Goal: Find specific page/section: Find specific page/section

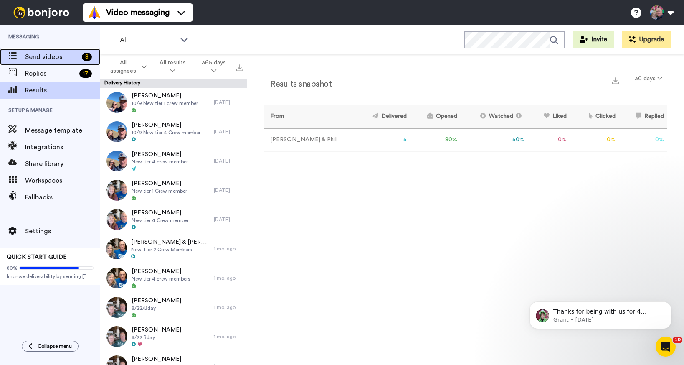
click at [27, 56] on span "Send videos" at bounding box center [51, 57] width 53 height 10
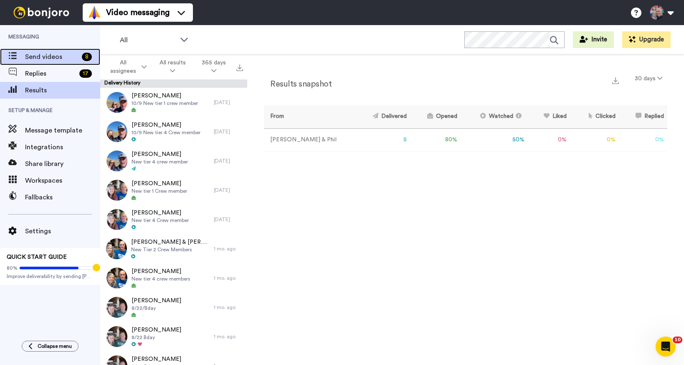
click at [51, 56] on span "Send videos" at bounding box center [51, 57] width 53 height 10
